Goal: Find specific page/section: Find specific page/section

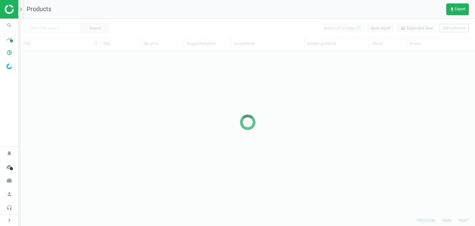
scroll to position [155, 449]
click at [13, 177] on icon "work" at bounding box center [9, 180] width 12 height 12
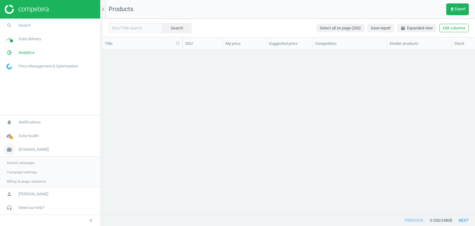
scroll to position [155, 368]
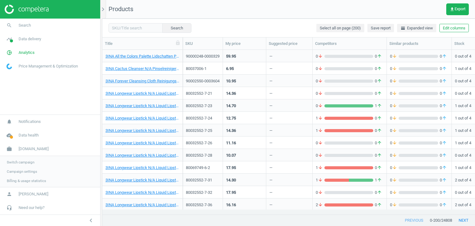
click at [14, 173] on span "Campaign settings" at bounding box center [22, 171] width 30 height 5
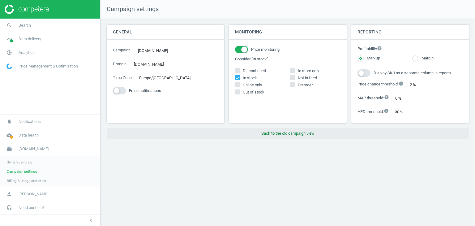
click at [263, 132] on button "Back to the old campaign view" at bounding box center [288, 133] width 362 height 11
